Goal: Task Accomplishment & Management: Complete application form

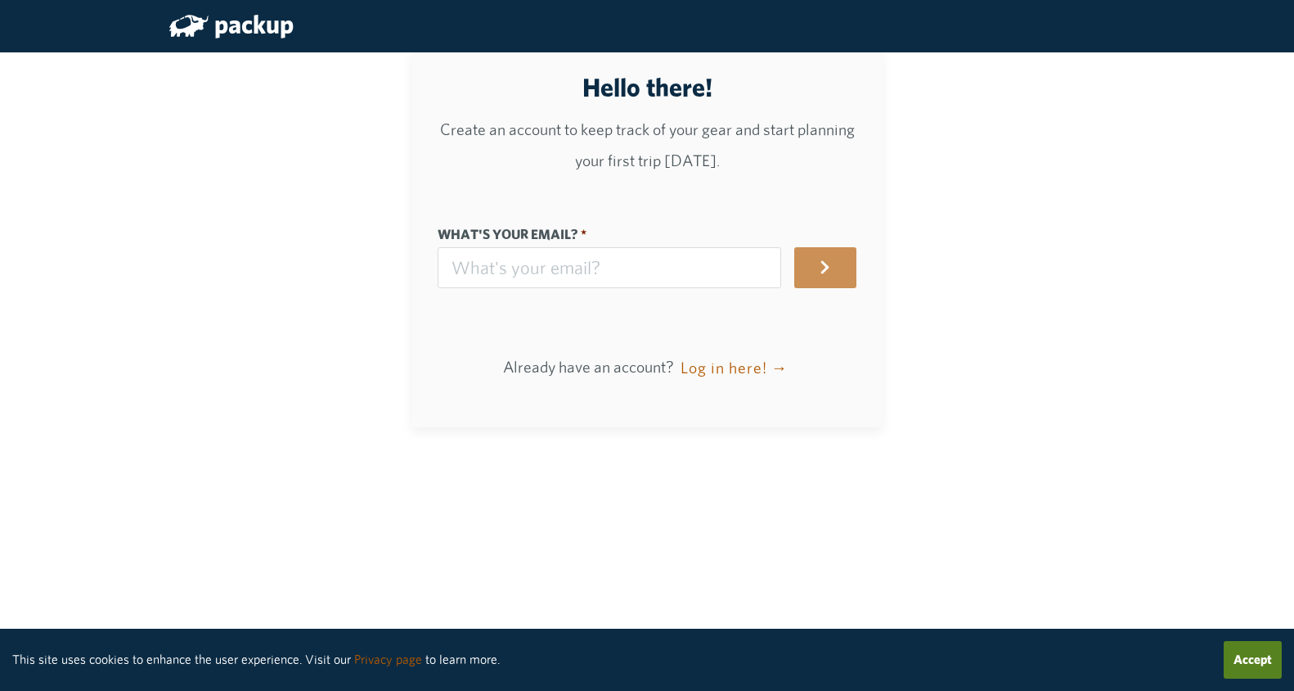
scroll to position [56, 0]
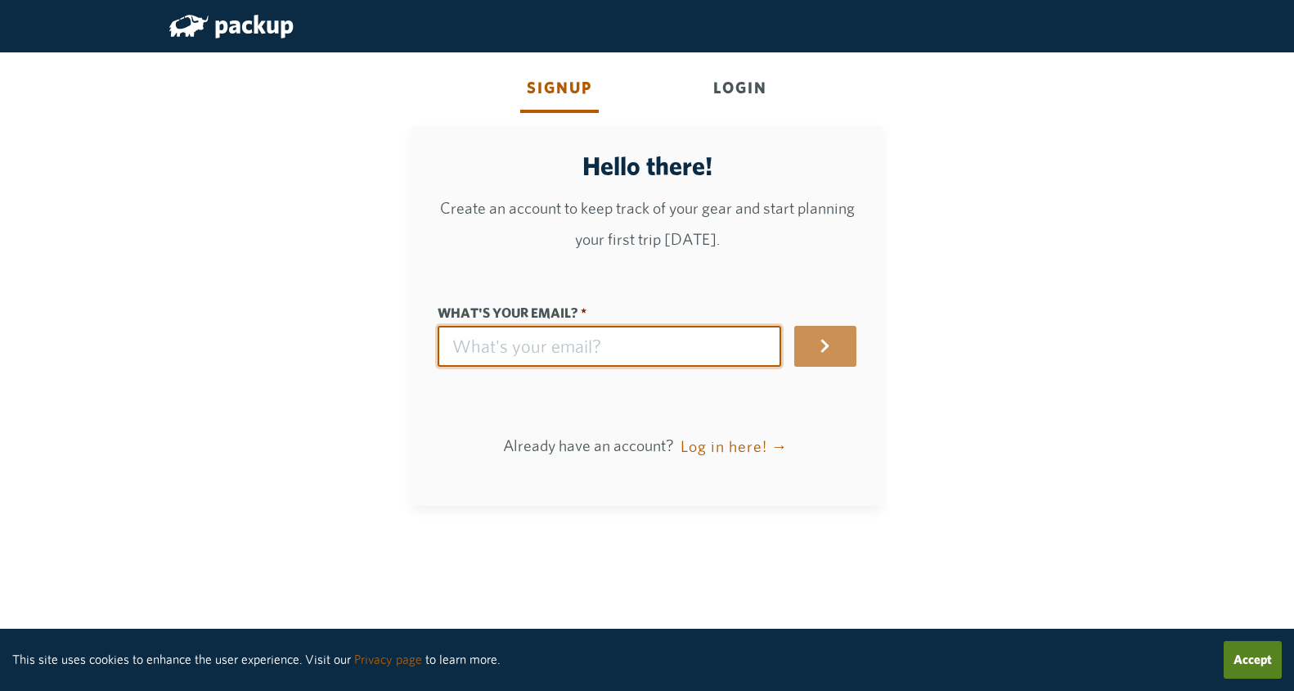
click at [589, 347] on input "What's your email?" at bounding box center [610, 346] width 344 height 41
type input "[PERSON_NAME][EMAIL_ADDRESS][DOMAIN_NAME]"
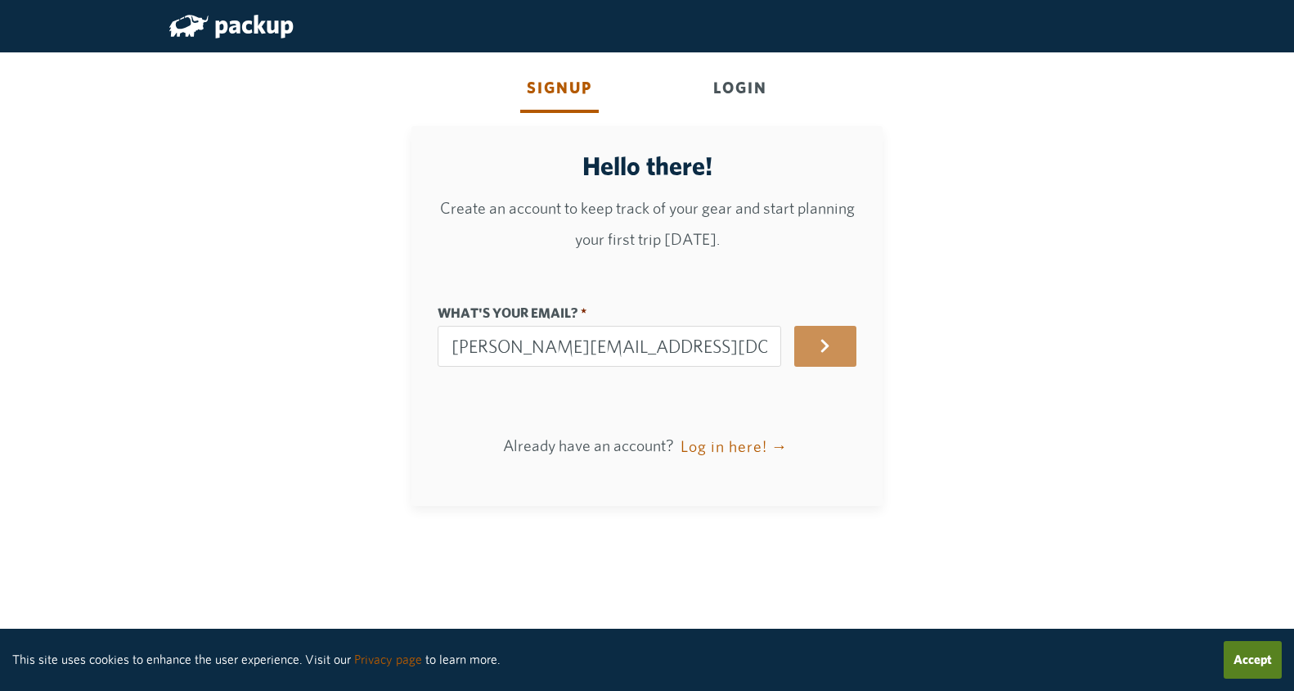
type input "[PERSON_NAME]"
click at [827, 352] on icon "button" at bounding box center [825, 346] width 16 height 16
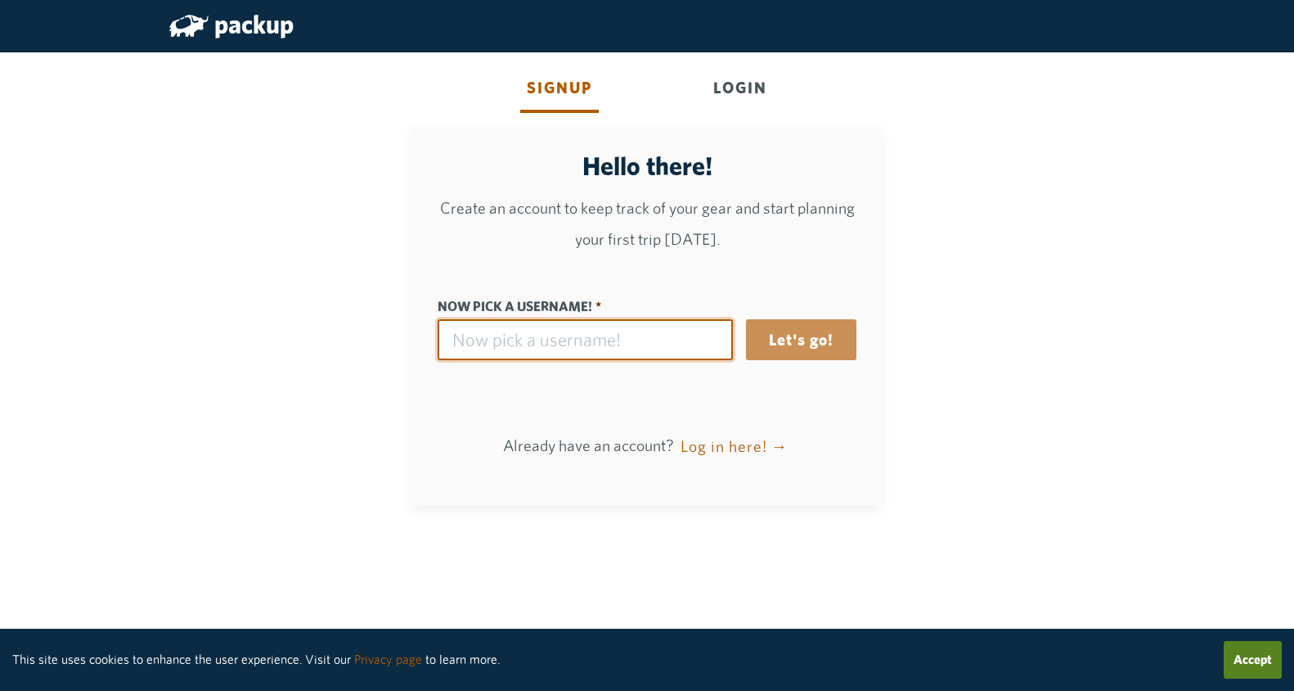
click at [668, 326] on input "Now pick a username!" at bounding box center [585, 339] width 295 height 41
type input "shaunfromla"
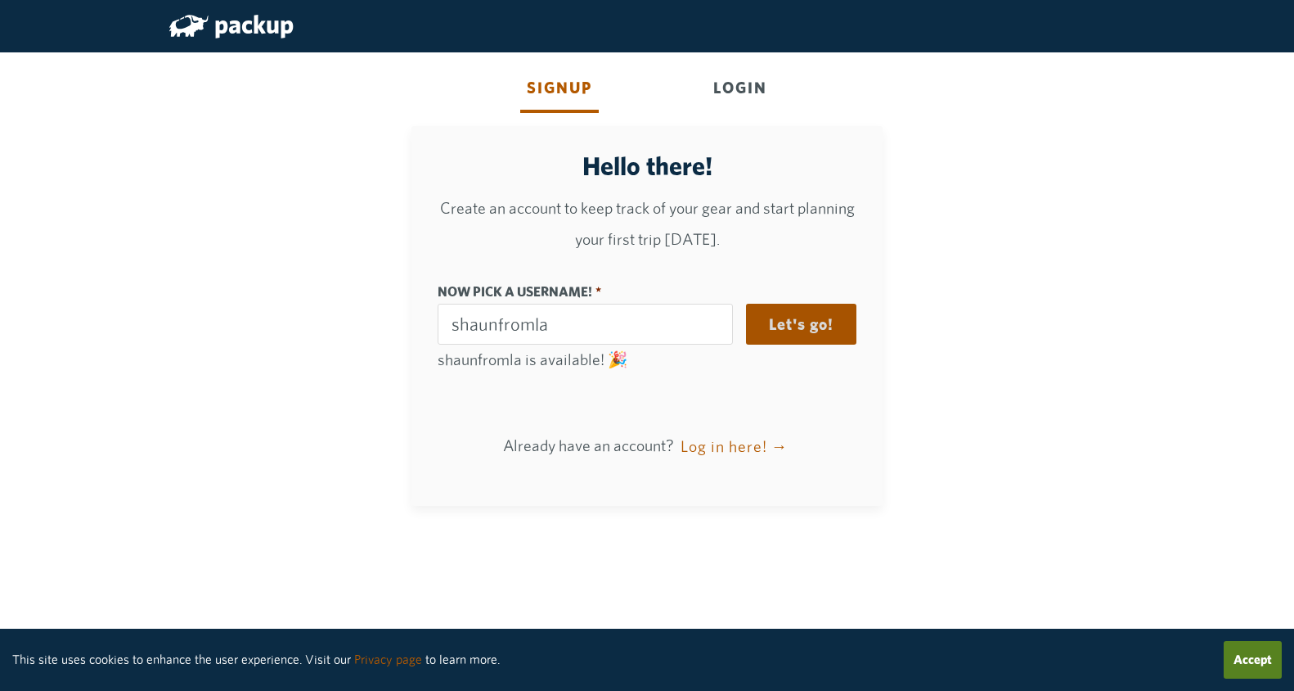
click at [810, 334] on button "Let's go!" at bounding box center [801, 324] width 110 height 41
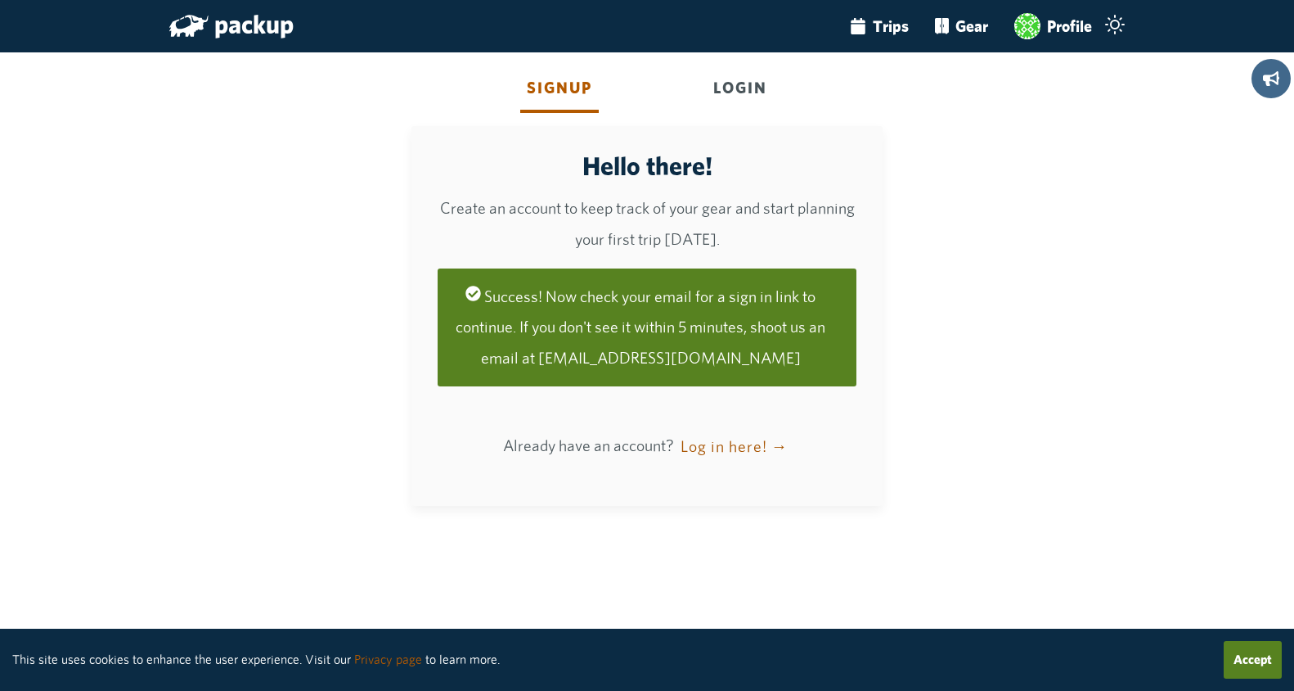
click at [737, 446] on button "Log in here! →" at bounding box center [734, 445] width 115 height 41
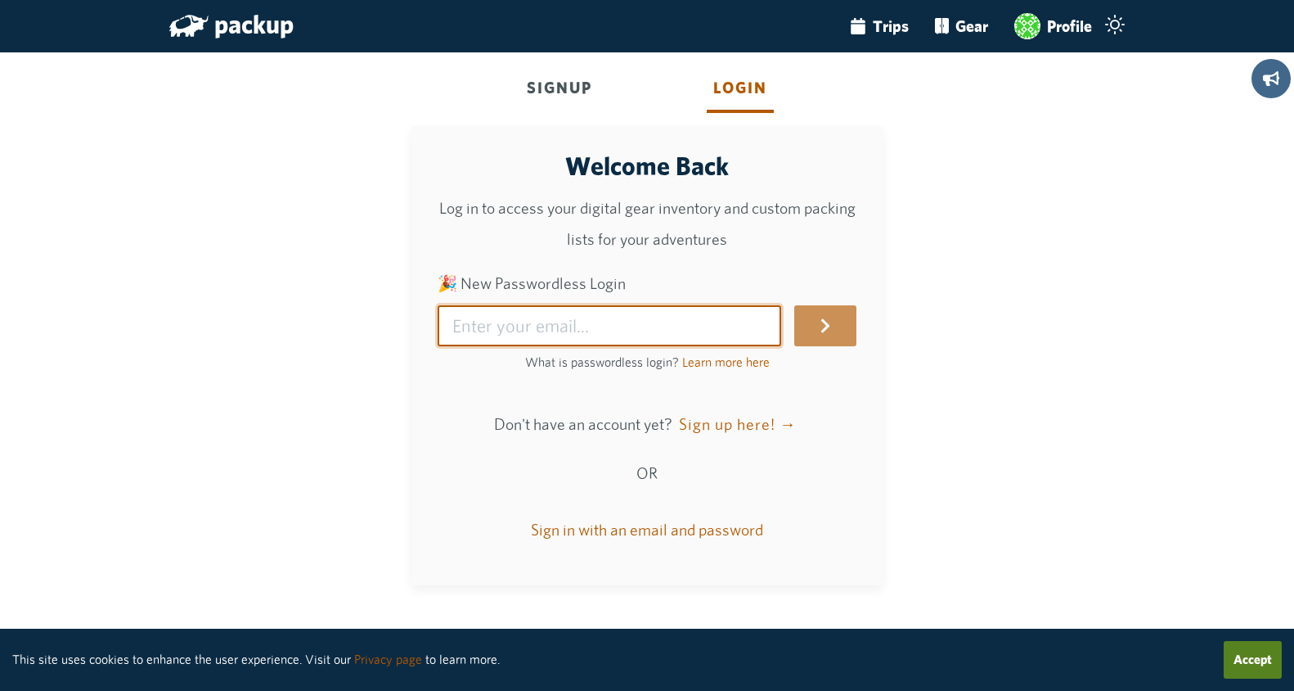
click at [644, 313] on input "🎉 New Passwordless Login" at bounding box center [610, 325] width 344 height 41
click at [621, 308] on input "🎉 New Passwordless Login" at bounding box center [610, 325] width 344 height 41
type input "shaun.arora@gmail.com"
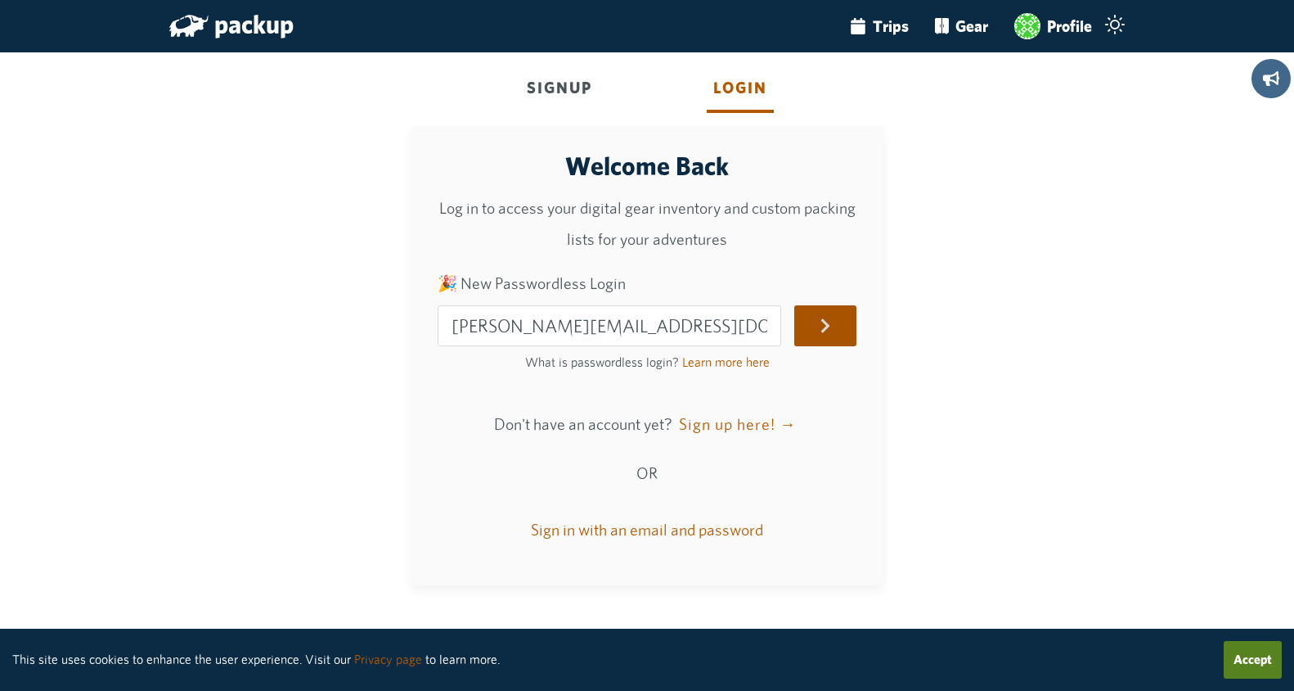
click at [830, 319] on icon "submit" at bounding box center [826, 326] width 8 height 14
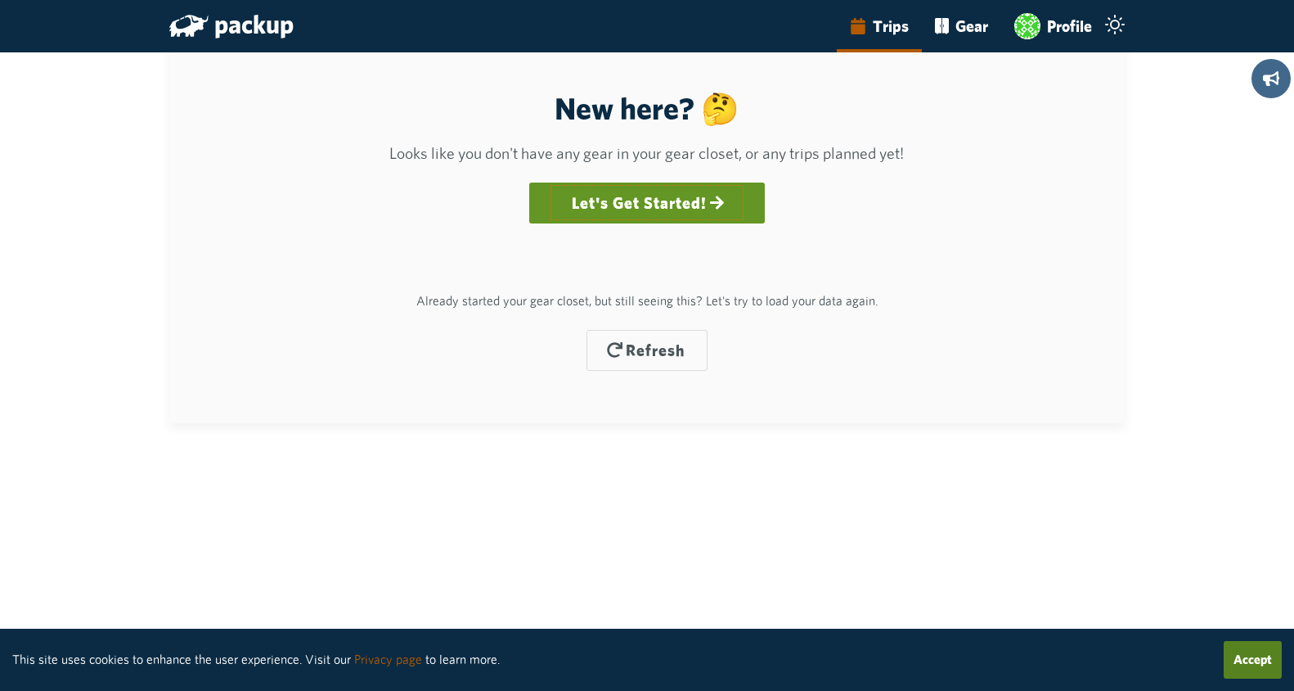
click at [655, 205] on link "Let's Get Started!" at bounding box center [648, 202] width 196 height 37
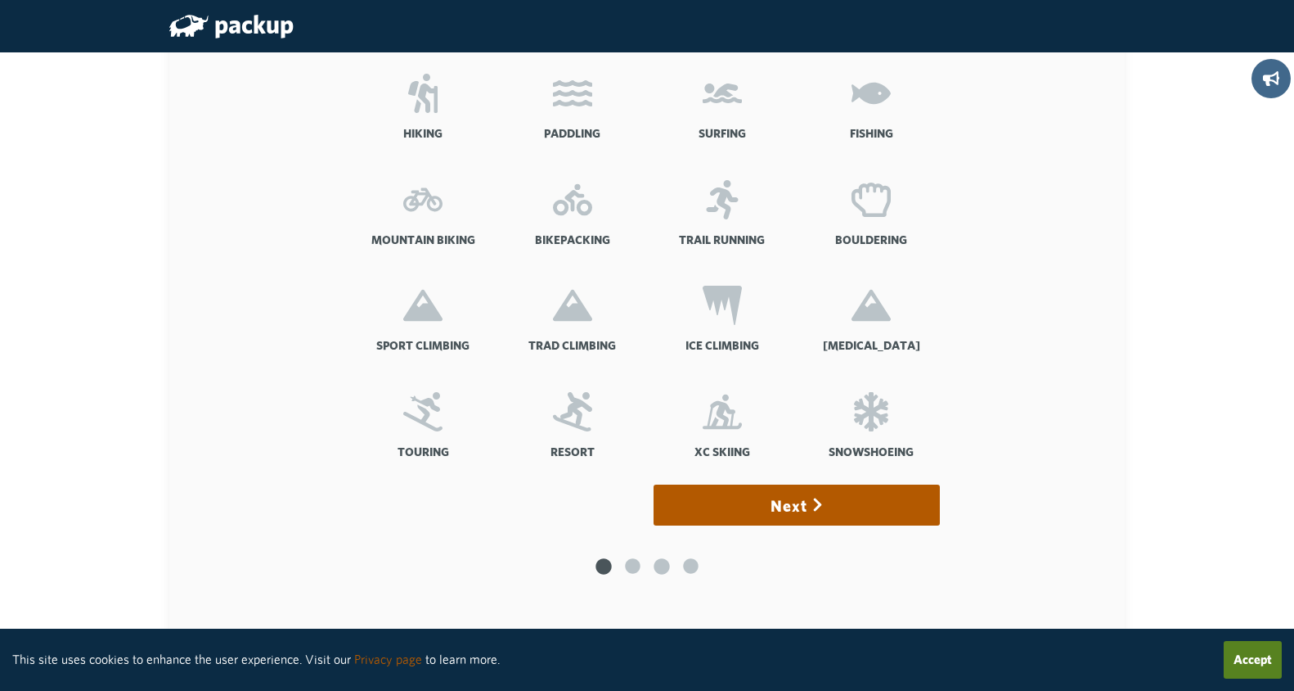
scroll to position [219, 0]
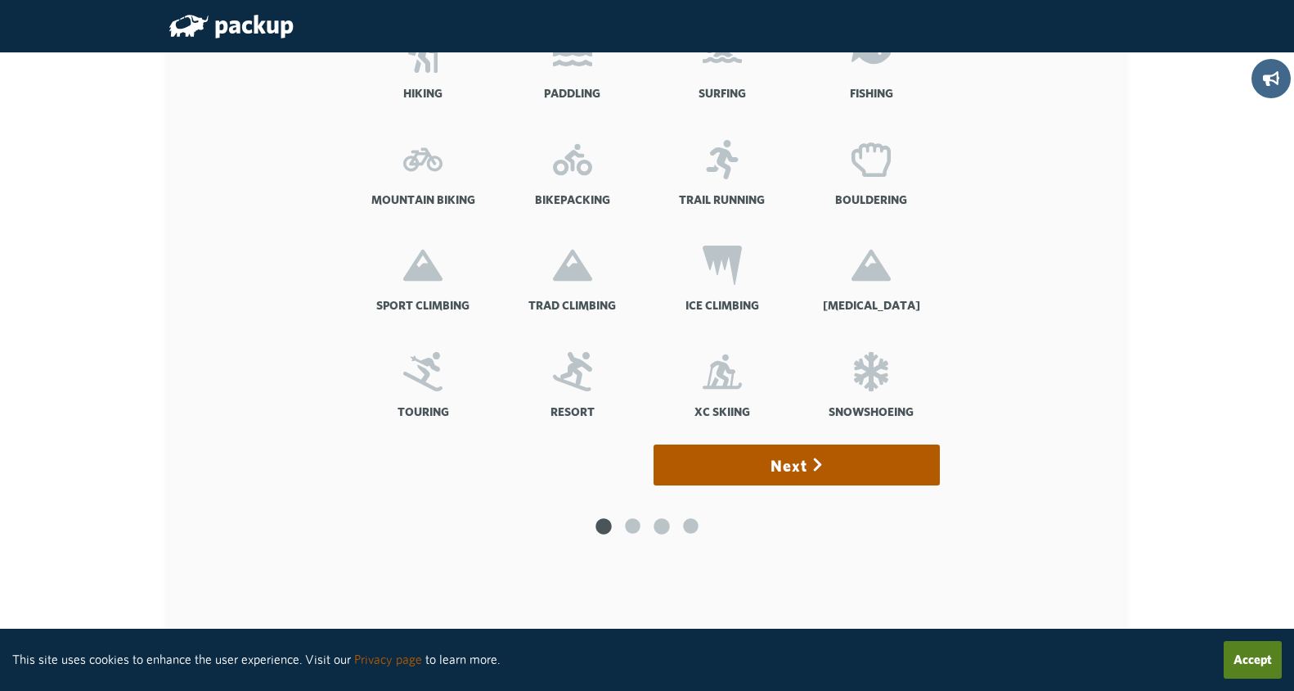
click at [1078, 255] on div "Welcome! 🤝 We are glad you are here. Let's set up your account. Tell us all the…" at bounding box center [647, 230] width 916 height 764
